Goal: Check status: Check status

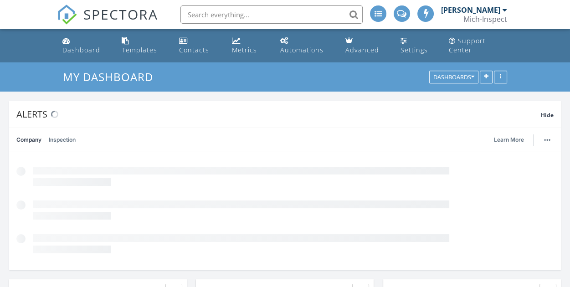
scroll to position [684, 584]
click at [225, 17] on input "text" at bounding box center [272, 14] width 182 height 18
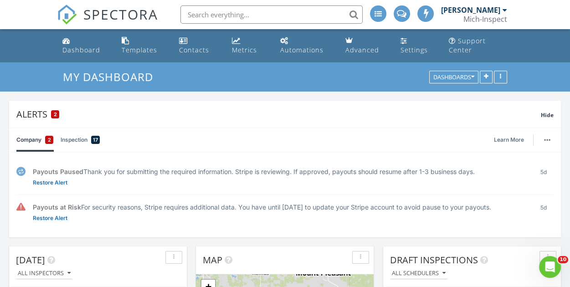
scroll to position [0, 0]
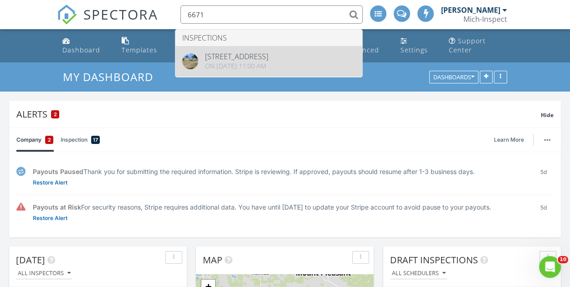
type input "6671"
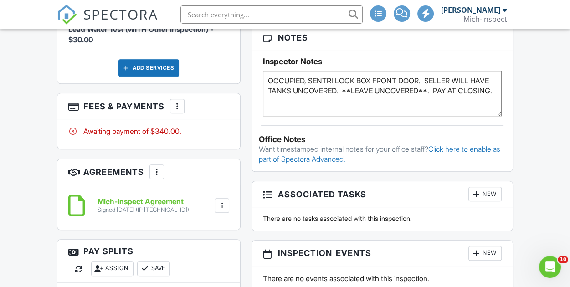
click at [177, 102] on div at bounding box center [177, 106] width 9 height 9
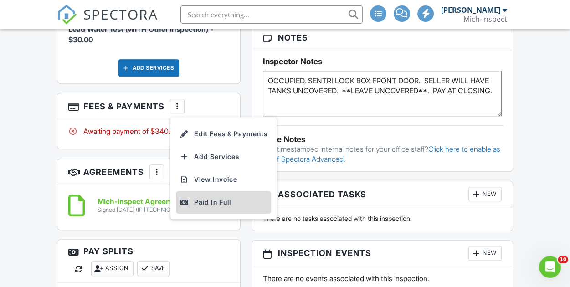
click at [220, 197] on div "Paid In Full" at bounding box center [224, 202] width 88 height 11
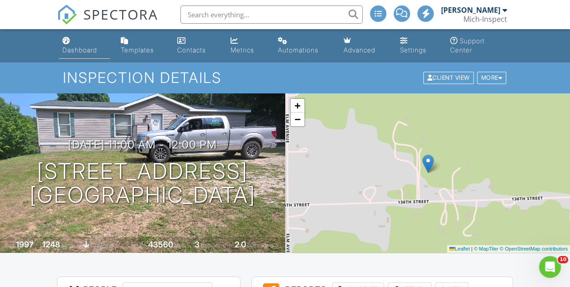
click at [73, 40] on link "Dashboard" at bounding box center [84, 46] width 51 height 26
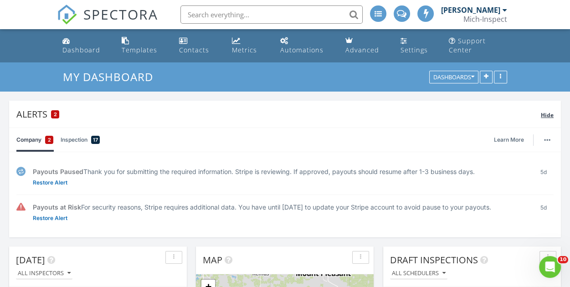
click at [547, 116] on span "Hide" at bounding box center [547, 115] width 13 height 8
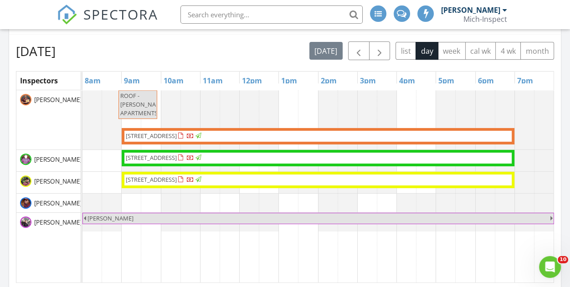
scroll to position [410, 0]
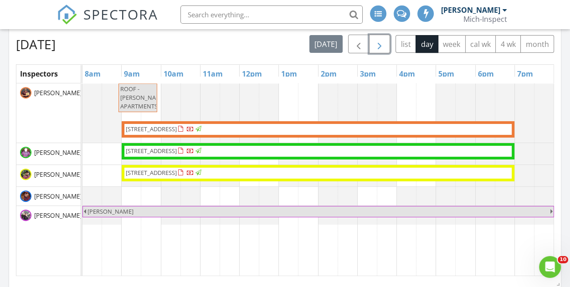
click at [380, 47] on span "button" at bounding box center [379, 44] width 11 height 11
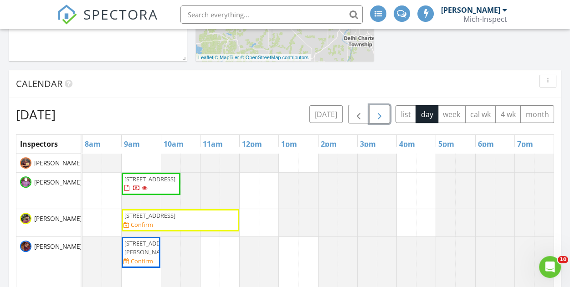
scroll to position [365, 0]
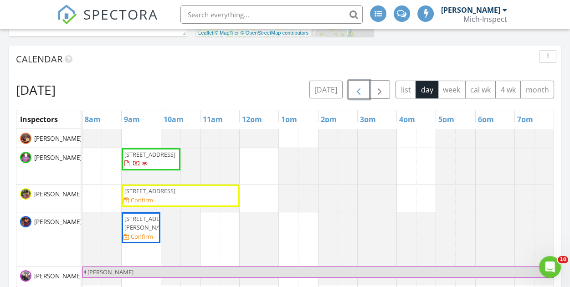
click at [358, 86] on span "button" at bounding box center [358, 89] width 11 height 11
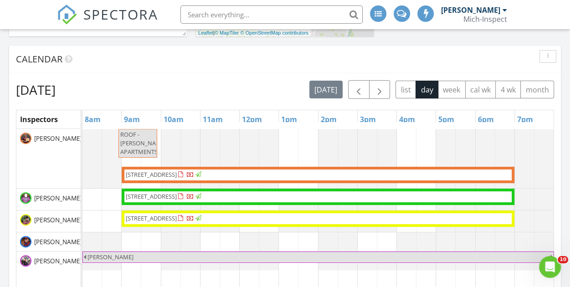
click at [228, 68] on div "Calendar" at bounding box center [285, 60] width 552 height 28
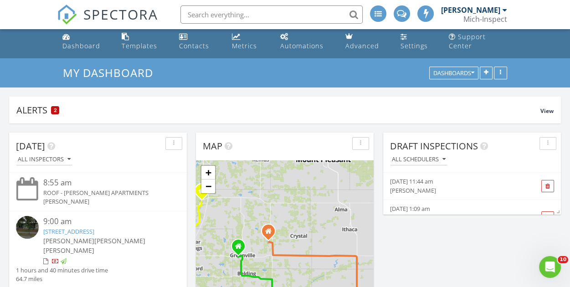
scroll to position [0, 0]
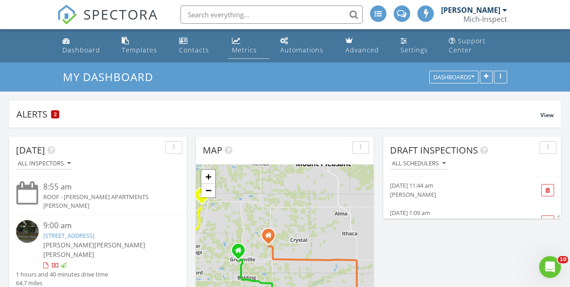
click at [237, 45] on link "Metrics" at bounding box center [248, 46] width 41 height 26
